Goal: Navigation & Orientation: Find specific page/section

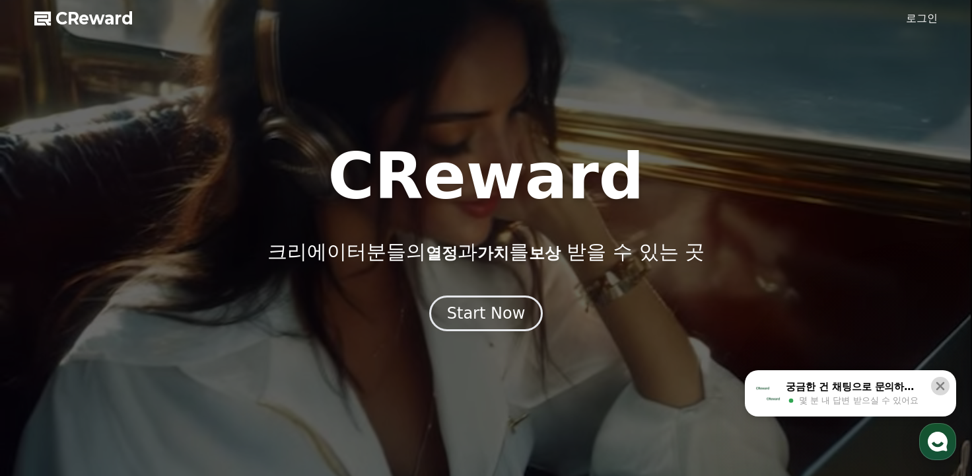
click at [945, 386] on icon at bounding box center [940, 385] width 13 height 13
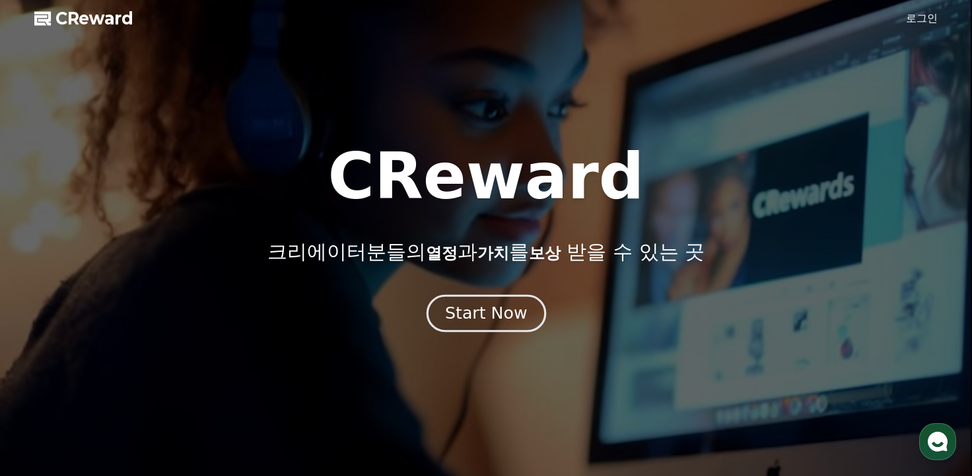
click at [476, 316] on div "Start Now" at bounding box center [486, 313] width 82 height 22
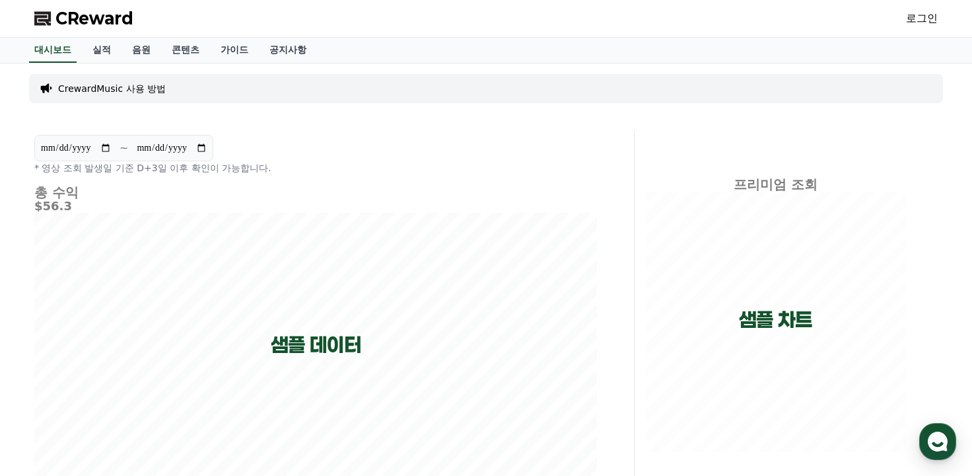
drag, startPoint x: 279, startPoint y: 20, endPoint x: 307, endPoint y: 34, distance: 30.7
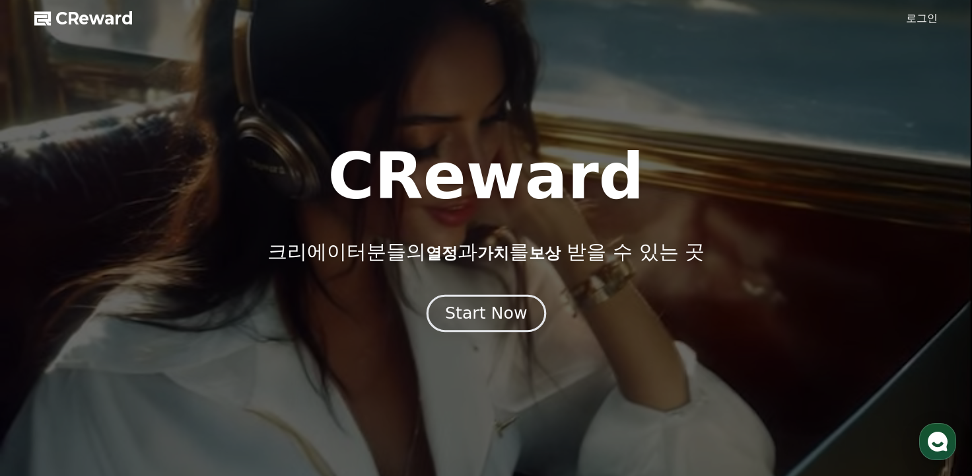
click at [480, 312] on div "Start Now" at bounding box center [486, 313] width 82 height 22
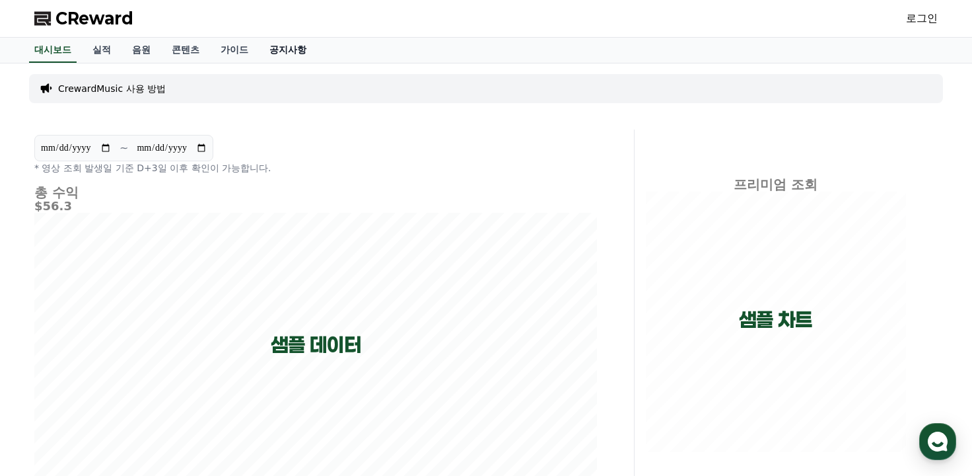
click at [281, 51] on link "공지사항" at bounding box center [288, 50] width 58 height 25
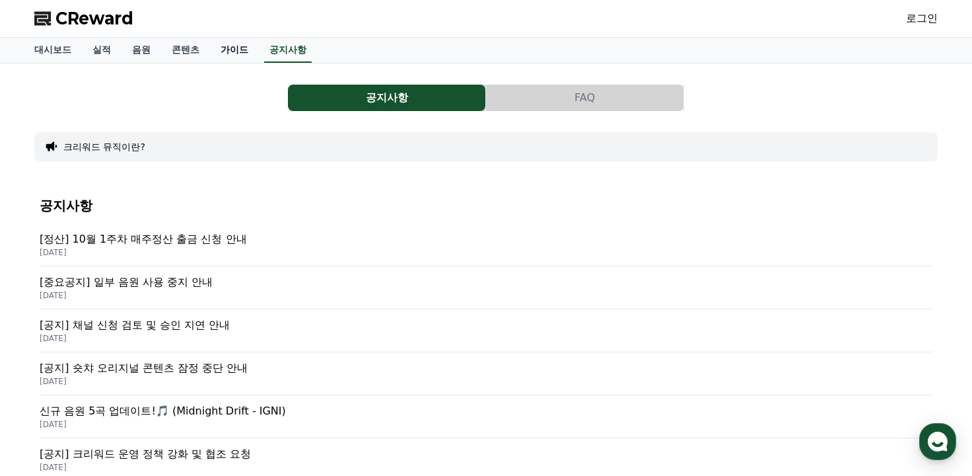
click at [238, 48] on link "가이드" at bounding box center [234, 50] width 49 height 25
